Goal: Navigation & Orientation: Find specific page/section

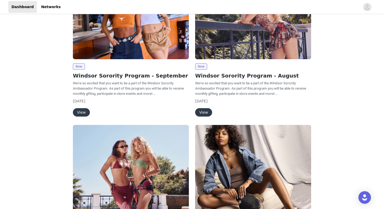
scroll to position [85, 0]
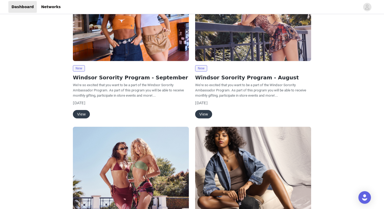
click at [84, 114] on button "View" at bounding box center [81, 114] width 17 height 8
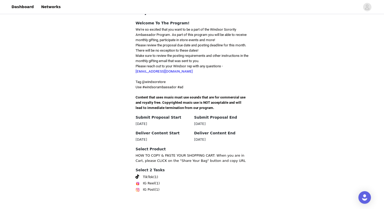
scroll to position [137, 0]
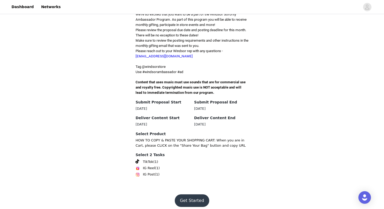
click at [192, 198] on button "Get Started" at bounding box center [192, 200] width 35 height 13
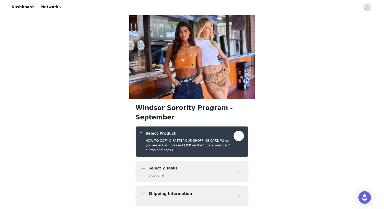
click at [240, 130] on button "button" at bounding box center [239, 135] width 10 height 10
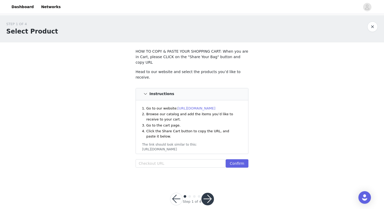
click at [208, 106] on link "[URL][DOMAIN_NAME]" at bounding box center [197, 108] width 38 height 4
click at [372, 27] on button "button" at bounding box center [373, 26] width 10 height 10
